Goal: Navigation & Orientation: Find specific page/section

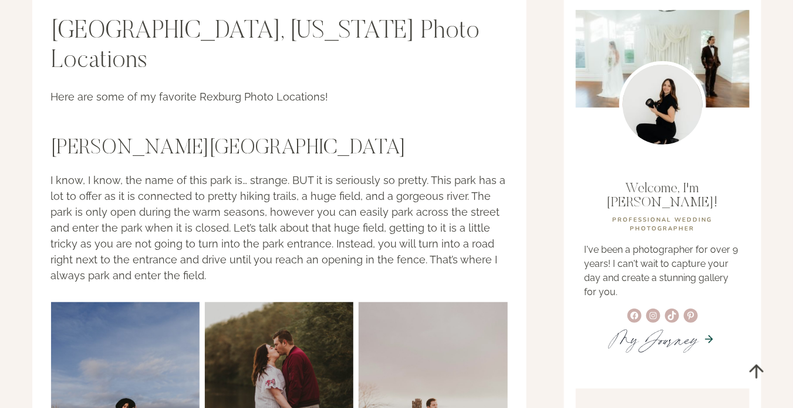
scroll to position [176, 0]
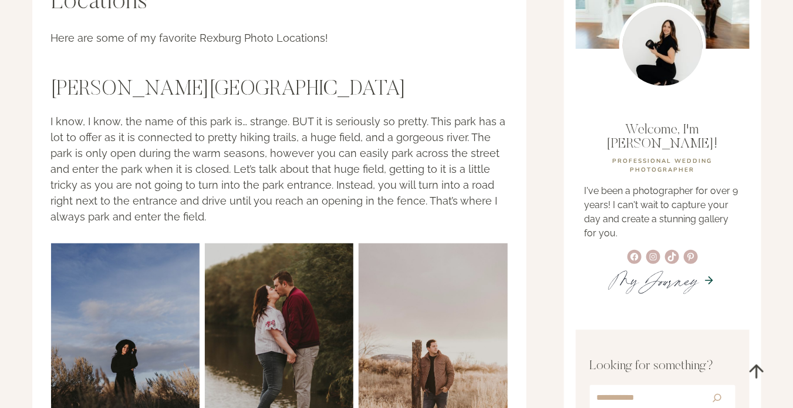
click at [54, 243] on img at bounding box center [125, 354] width 149 height 223
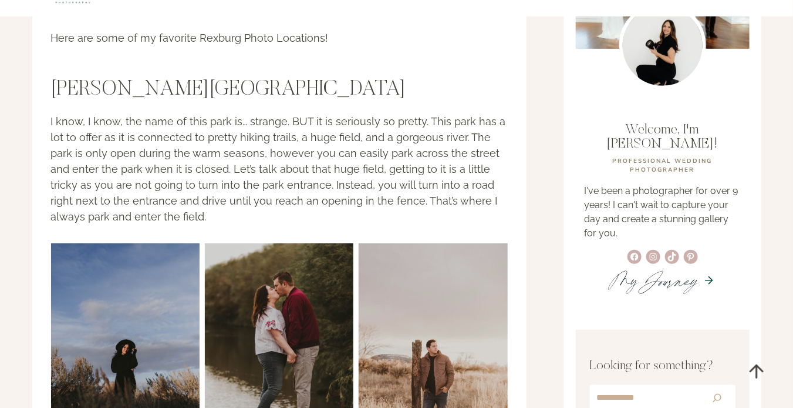
scroll to position [0, 0]
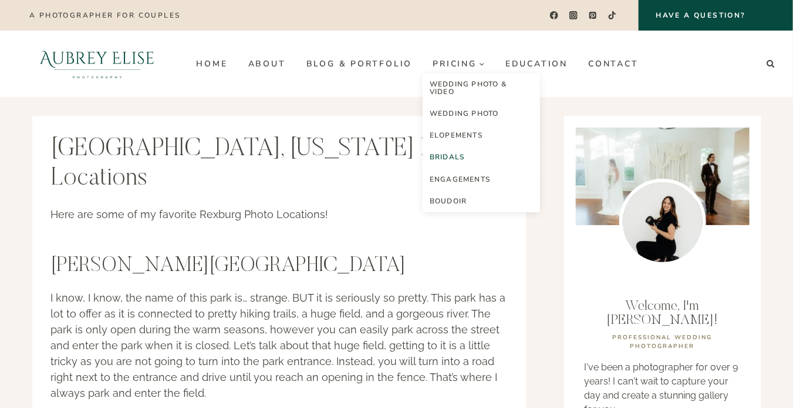
click at [449, 154] on link "Bridals" at bounding box center [481, 157] width 117 height 22
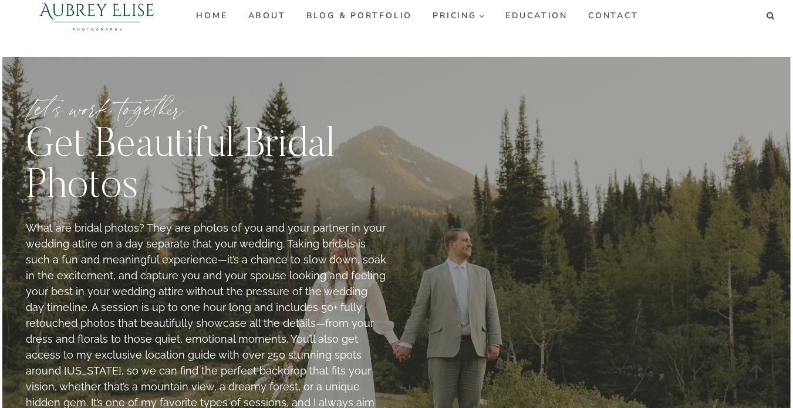
scroll to position [117, 0]
